Goal: Task Accomplishment & Management: Complete application form

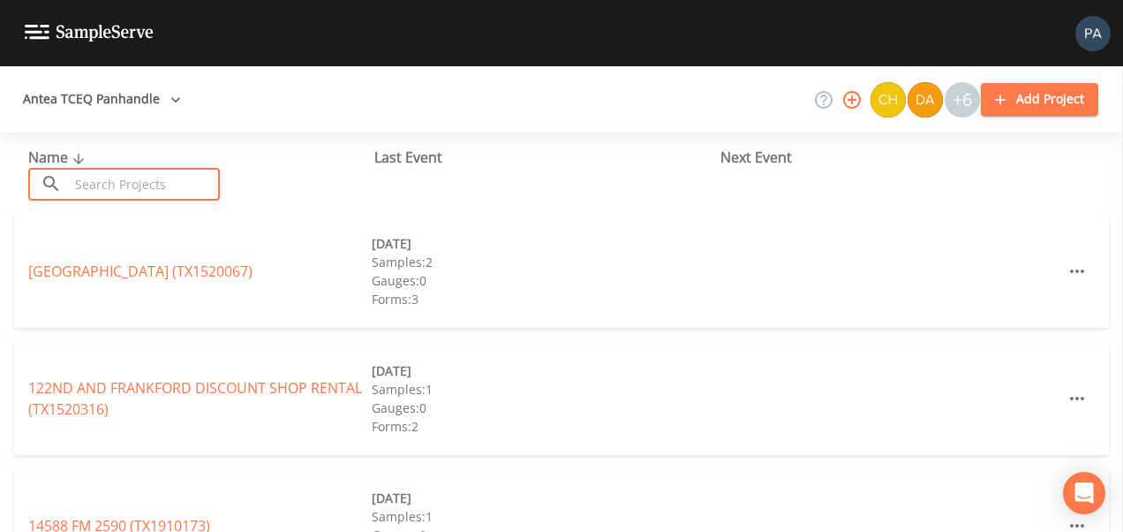
click at [185, 182] on input "text" at bounding box center [144, 184] width 151 height 33
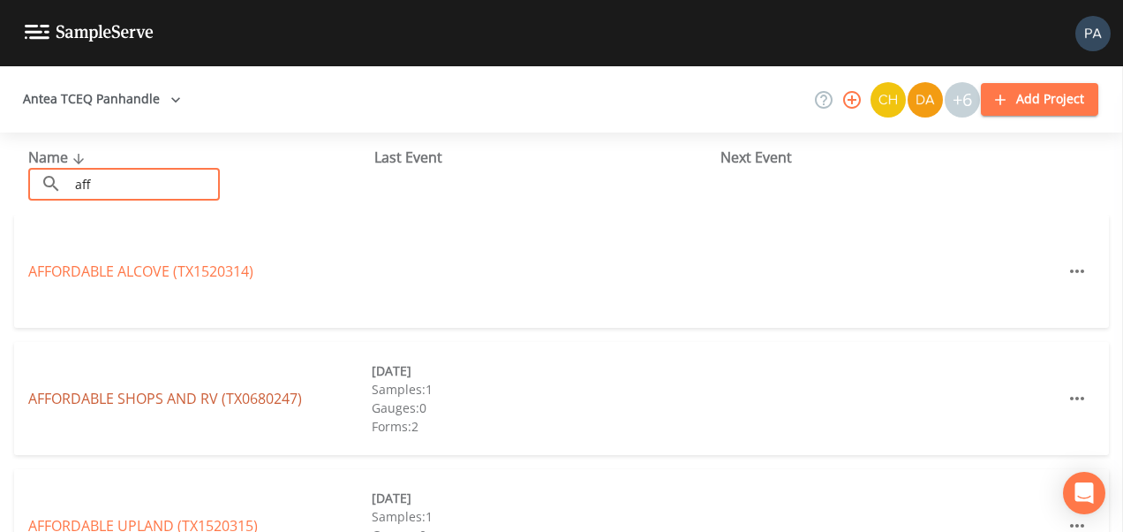
type input "aff"
click at [188, 391] on link "AFFORDABLE SHOPS AND RV (TX0680247)" at bounding box center [165, 397] width 274 height 19
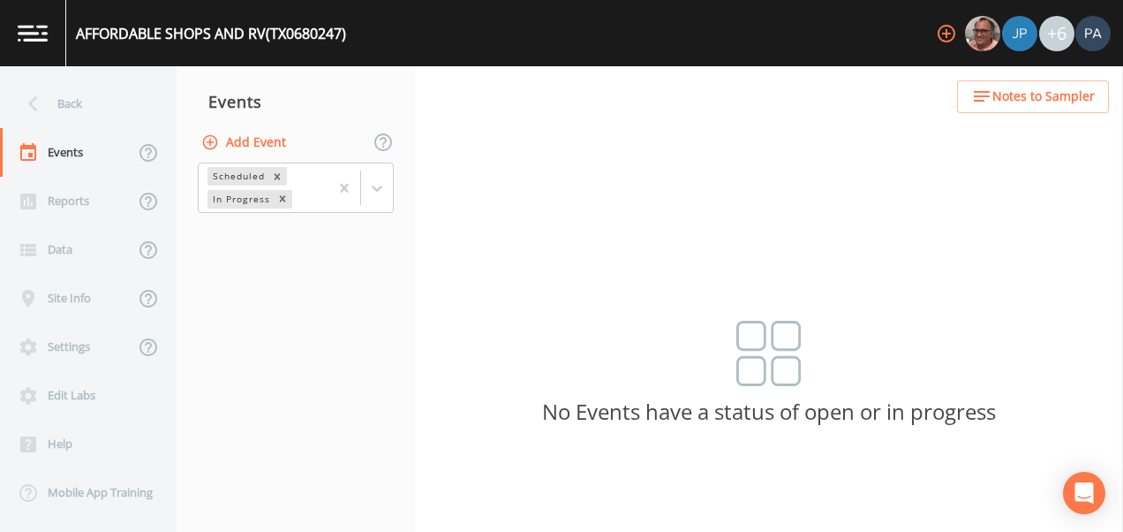
click at [272, 143] on button "Add Event" at bounding box center [245, 142] width 95 height 33
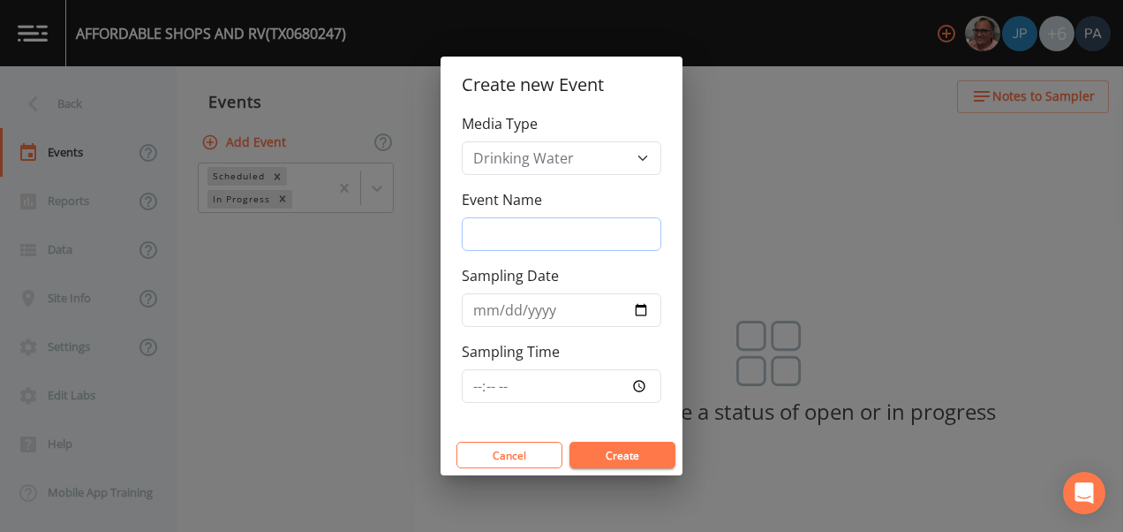
click at [509, 228] on input "Event Name" at bounding box center [562, 234] width 200 height 34
type input "3Q"
type input "[DATE]"
click at [482, 388] on input "Sampling Time" at bounding box center [562, 386] width 200 height 34
type input "09:00"
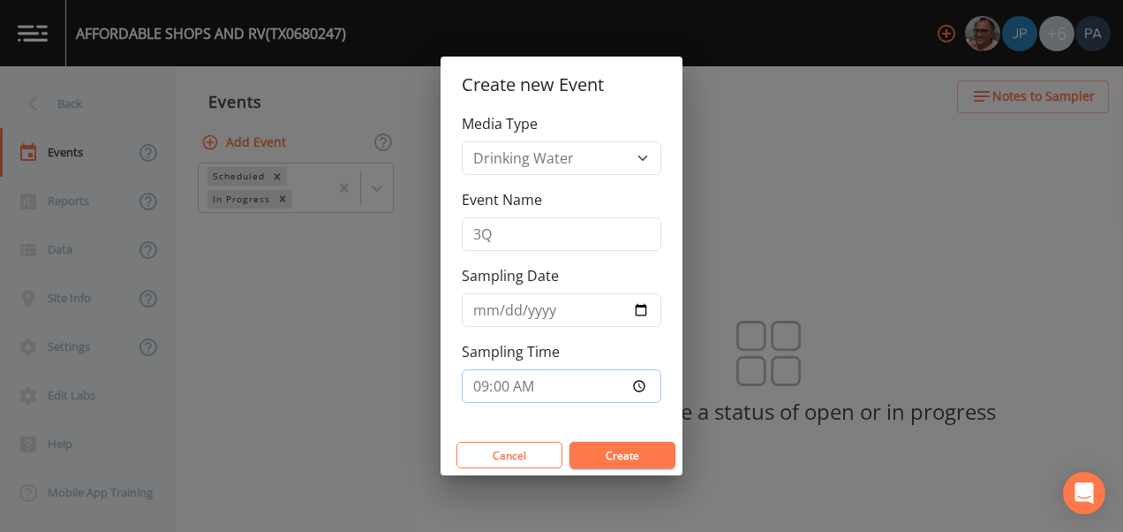
click at [569, 441] on button "Create" at bounding box center [622, 454] width 106 height 26
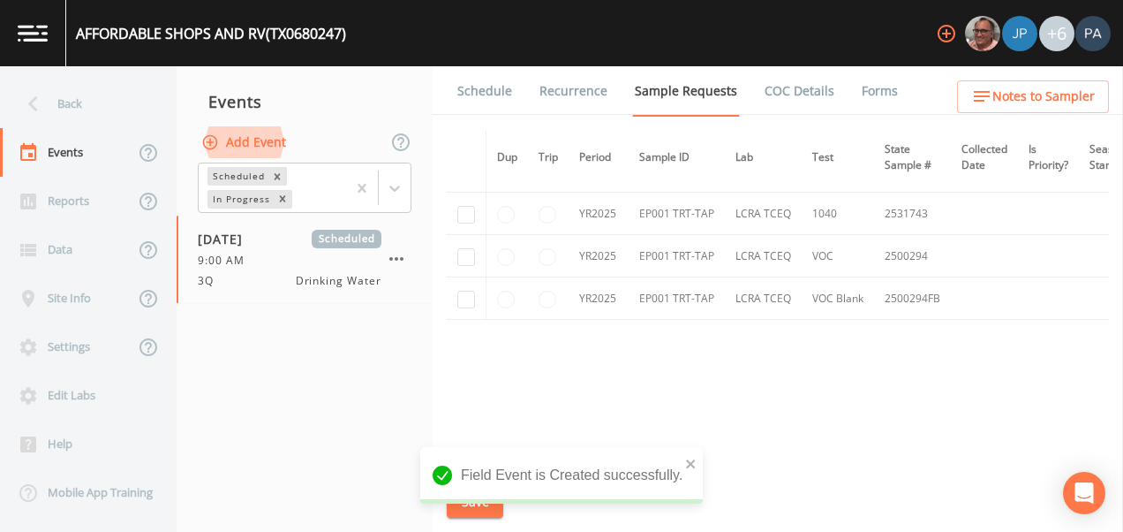
scroll to position [1575, 0]
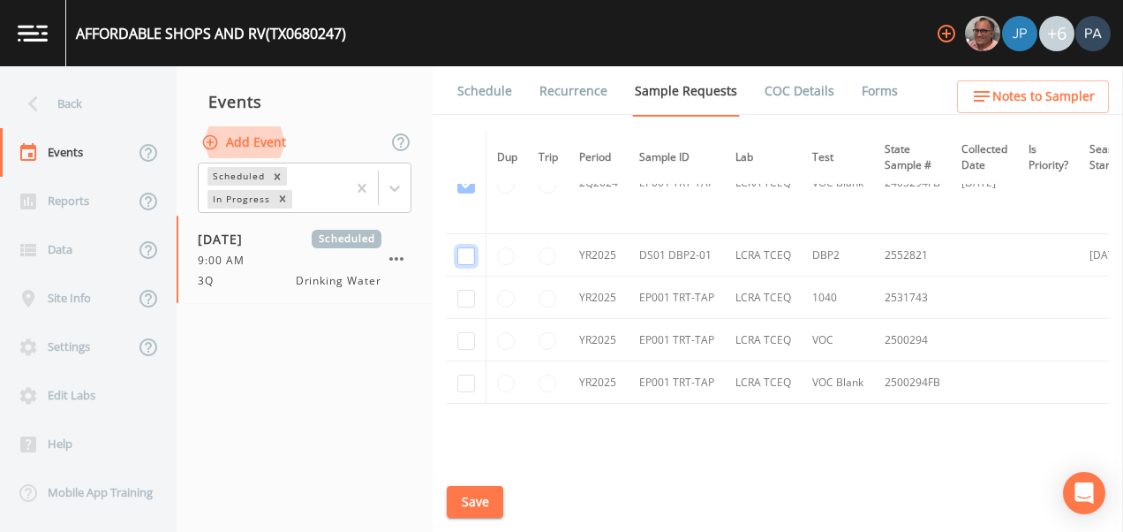
checkbox input "true"
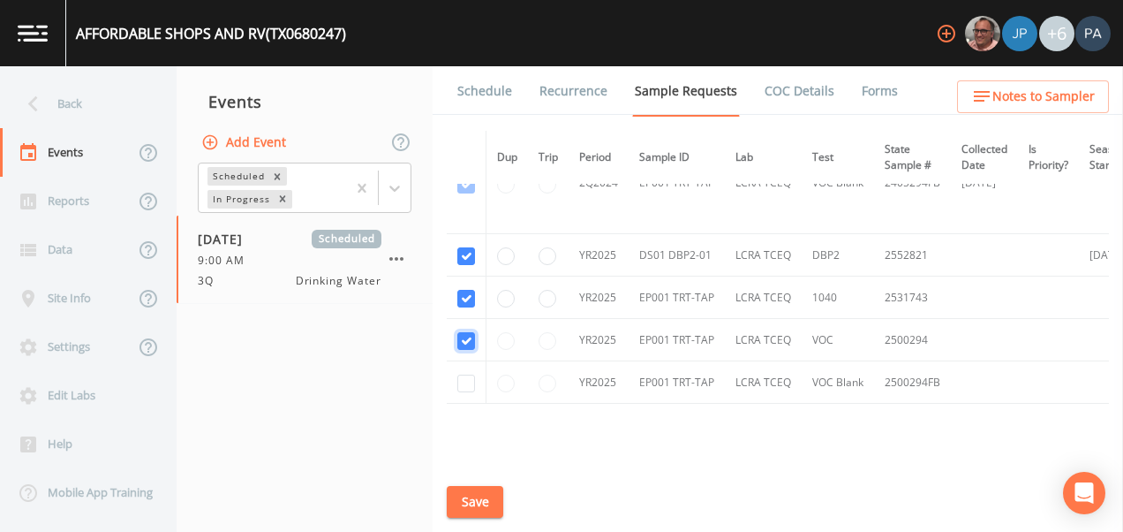
checkbox input "true"
click at [488, 501] on button "Save" at bounding box center [475, 502] width 57 height 33
click at [484, 92] on link "Schedule" at bounding box center [485, 90] width 60 height 49
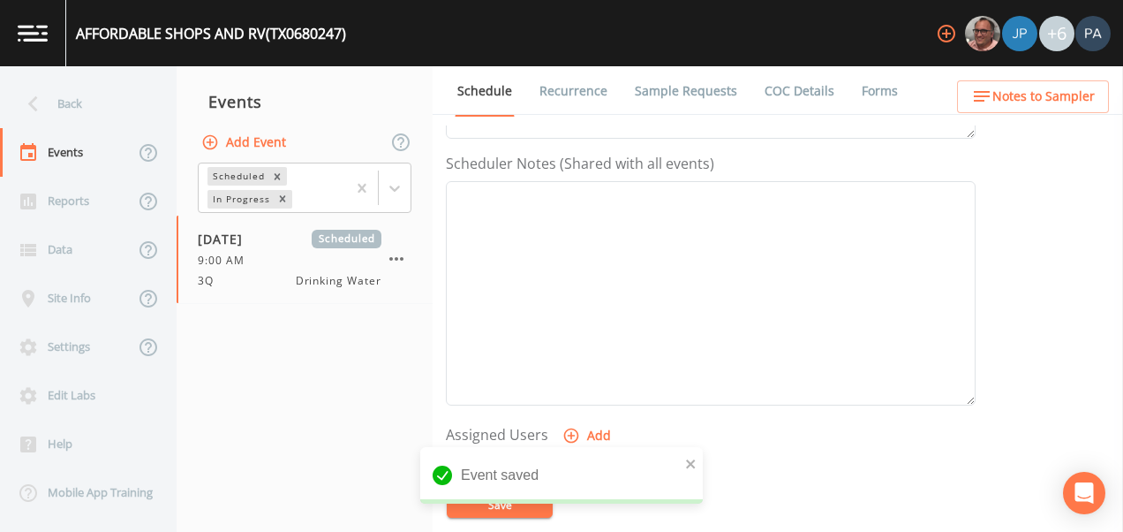
scroll to position [618, 0]
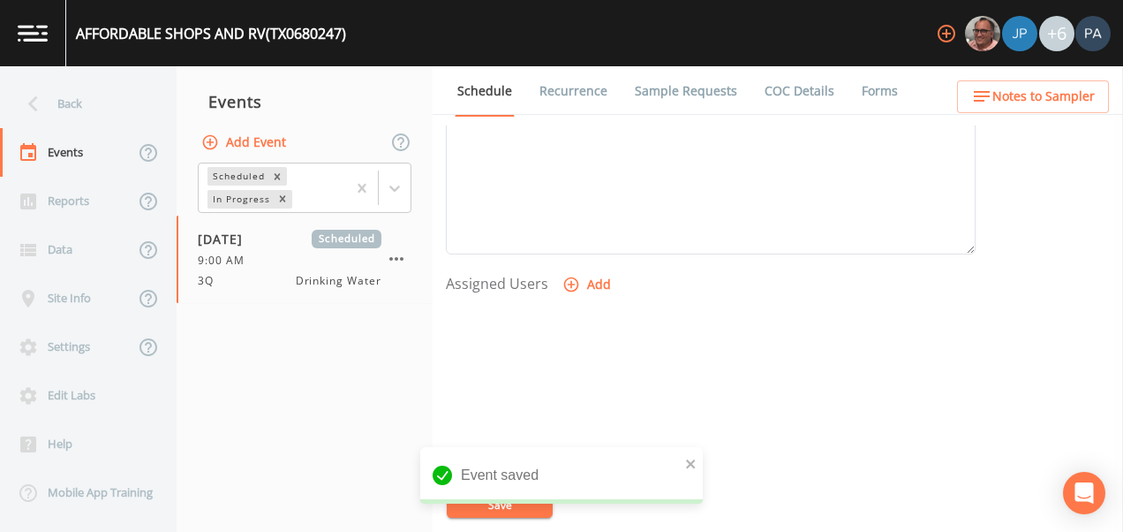
click at [598, 283] on button "Add" at bounding box center [588, 284] width 59 height 33
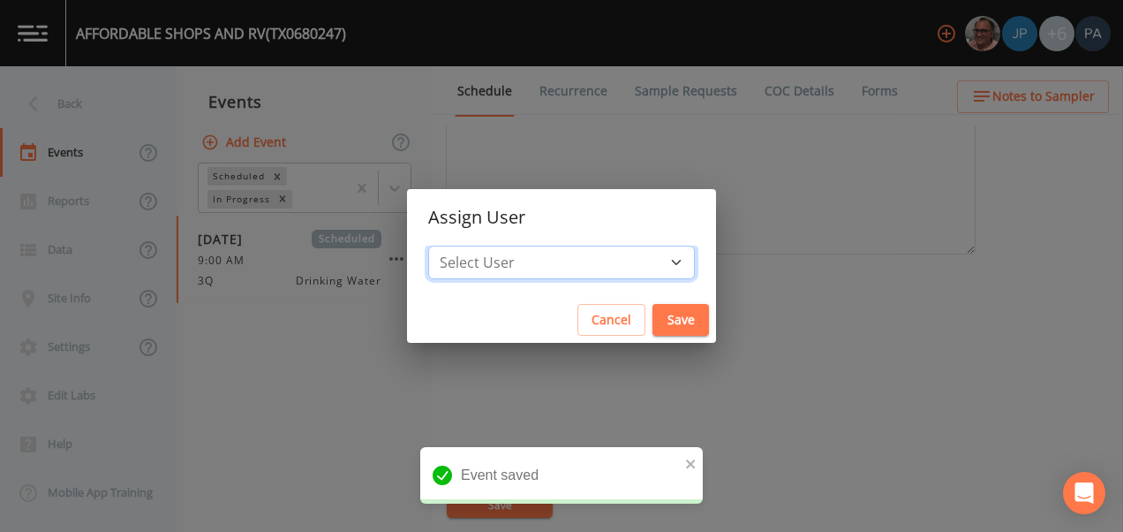
click at [569, 269] on select "Select User [PERSON_NAME] [PERSON_NAME] [PERSON_NAME] [PERSON_NAME] [PERSON_NAM…" at bounding box center [561, 262] width 267 height 34
select select "89eca224-83f1-4c08-b513-3d512749bff6"
click at [484, 245] on select "Select User [PERSON_NAME] [PERSON_NAME] [PERSON_NAME] [PERSON_NAME] [PERSON_NAM…" at bounding box center [561, 262] width 267 height 34
click at [652, 309] on button "Save" at bounding box center [680, 320] width 57 height 33
select select
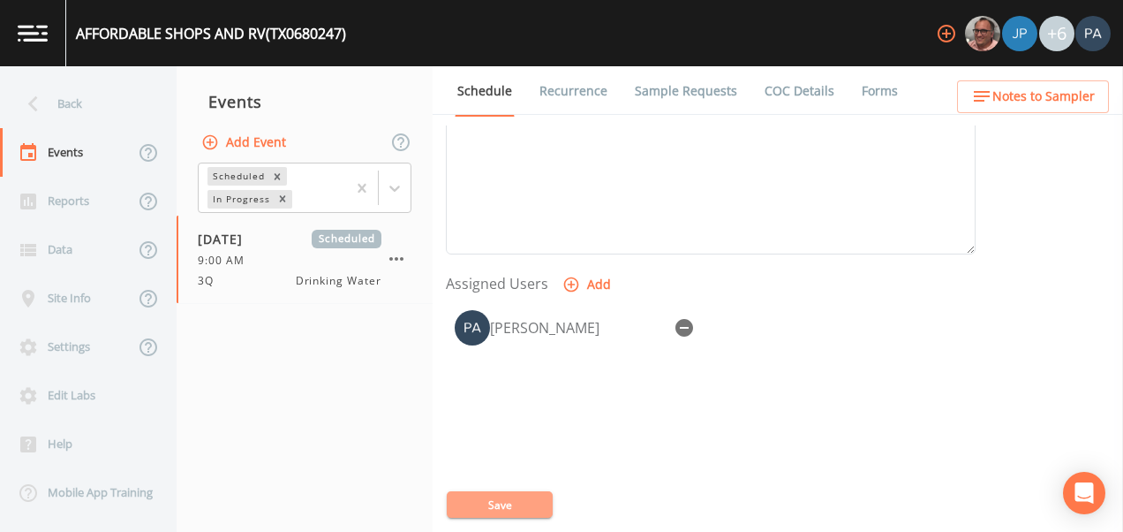
click at [524, 506] on button "Save" at bounding box center [500, 504] width 106 height 26
